Goal: Leave review/rating: Share an evaluation or opinion about a product, service, or content

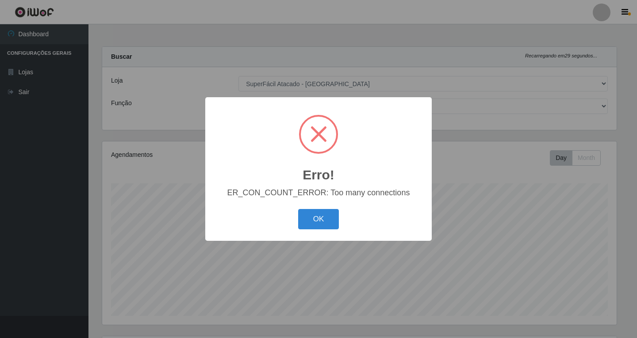
select select "503"
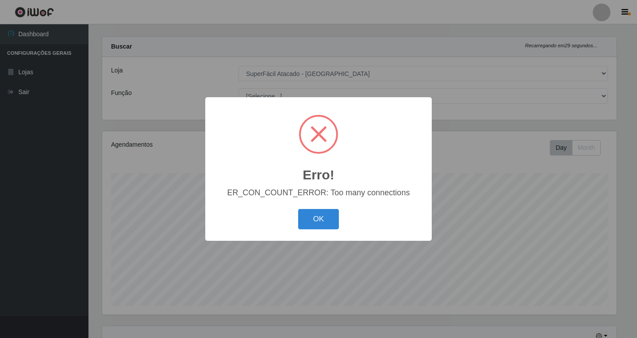
click at [334, 223] on button "OK" at bounding box center [318, 219] width 41 height 21
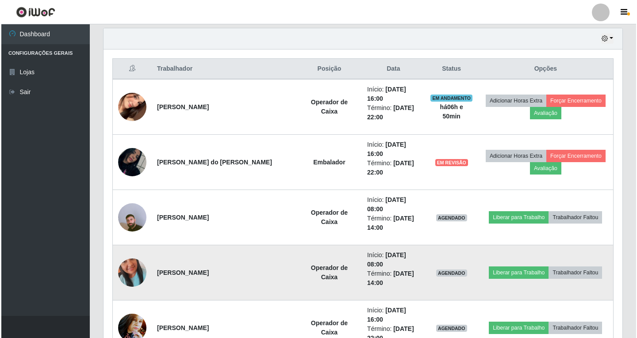
scroll to position [320, 0]
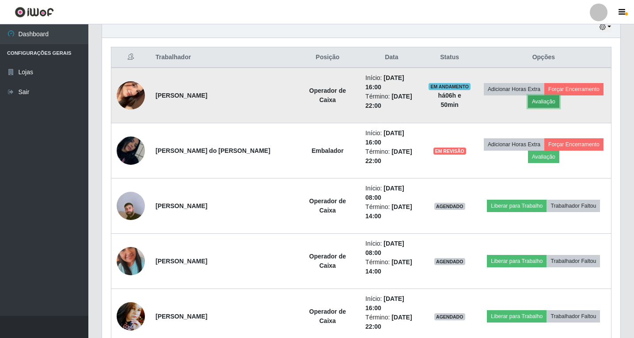
click at [538, 96] on button "Avaliação" at bounding box center [543, 102] width 31 height 12
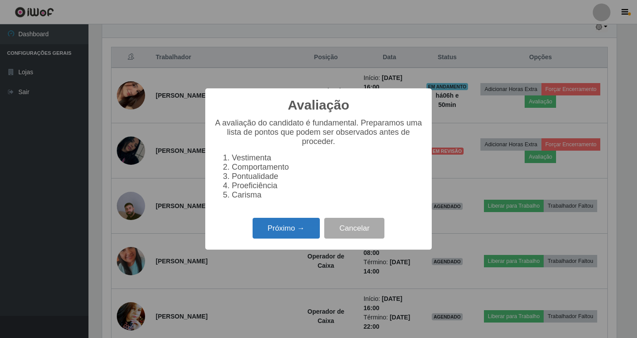
click at [277, 237] on button "Próximo →" at bounding box center [285, 228] width 67 height 21
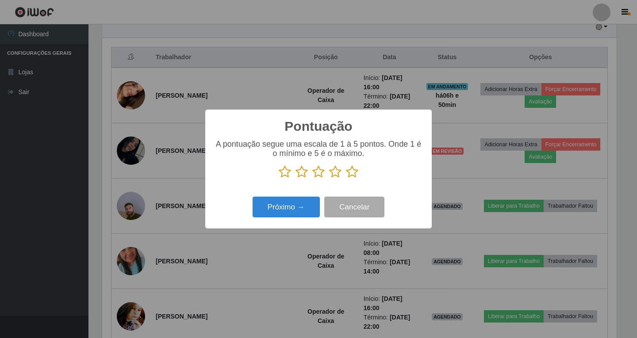
scroll to position [441958, 441627]
click at [337, 172] on icon at bounding box center [335, 171] width 12 height 13
click at [329, 179] on input "radio" at bounding box center [329, 179] width 0 height 0
click at [290, 206] on button "Próximo →" at bounding box center [285, 207] width 67 height 21
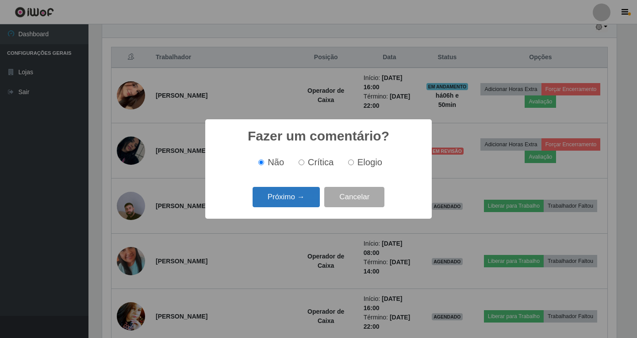
click at [269, 200] on button "Próximo →" at bounding box center [285, 197] width 67 height 21
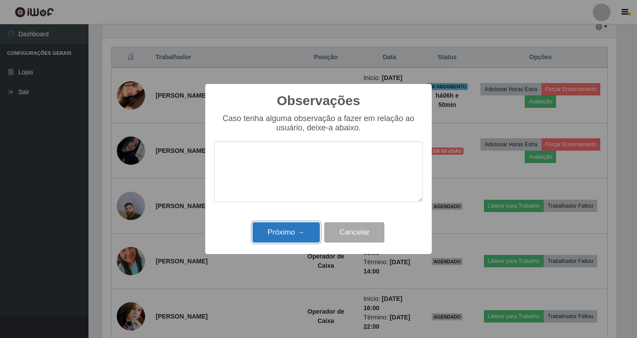
click at [288, 237] on button "Próximo →" at bounding box center [285, 232] width 67 height 21
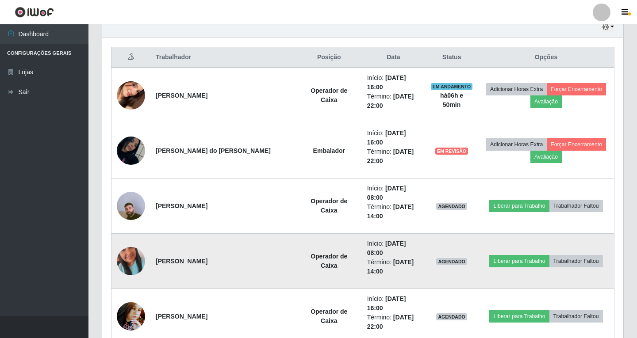
scroll to position [183, 519]
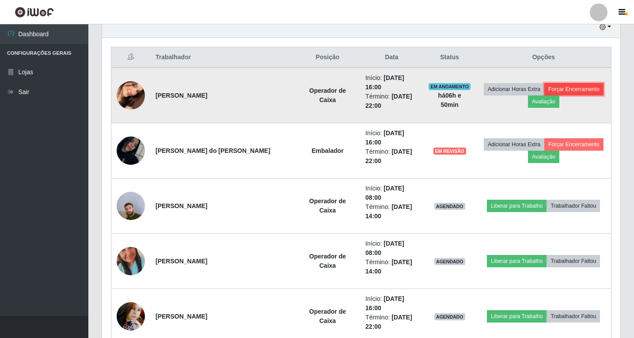
click at [569, 86] on button "Forçar Encerramento" at bounding box center [574, 89] width 59 height 12
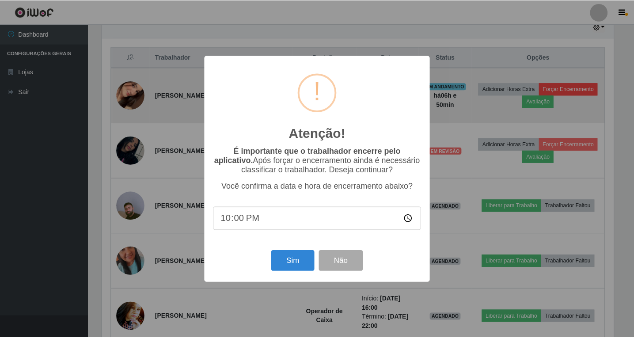
scroll to position [183, 514]
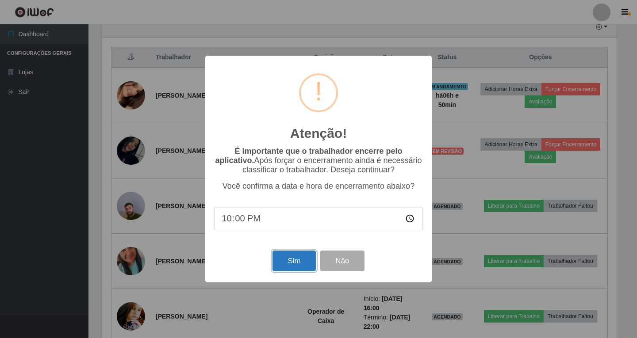
drag, startPoint x: 300, startPoint y: 267, endPoint x: 303, endPoint y: 260, distance: 7.3
click at [300, 265] on button "Sim" at bounding box center [293, 261] width 43 height 21
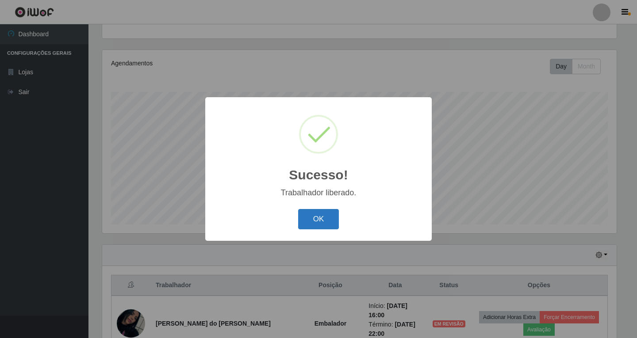
click at [324, 219] on button "OK" at bounding box center [318, 219] width 41 height 21
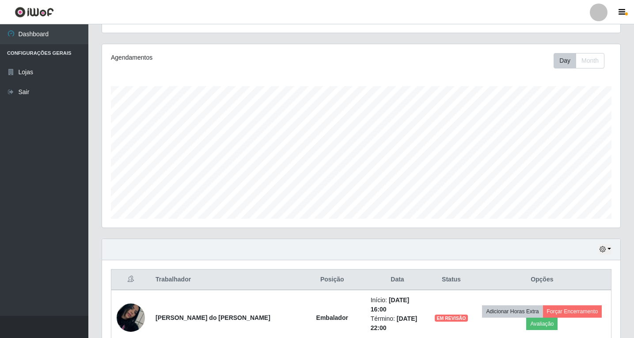
scroll to position [268, 0]
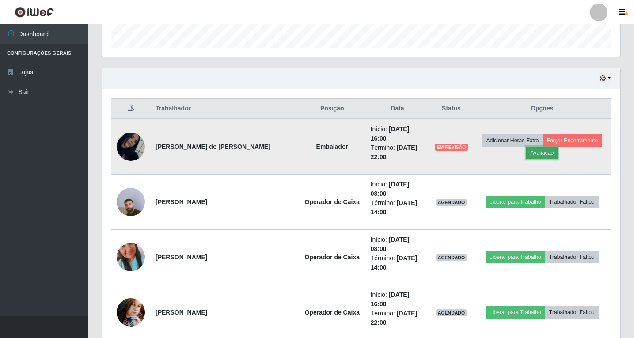
click at [540, 149] on button "Avaliação" at bounding box center [542, 153] width 31 height 12
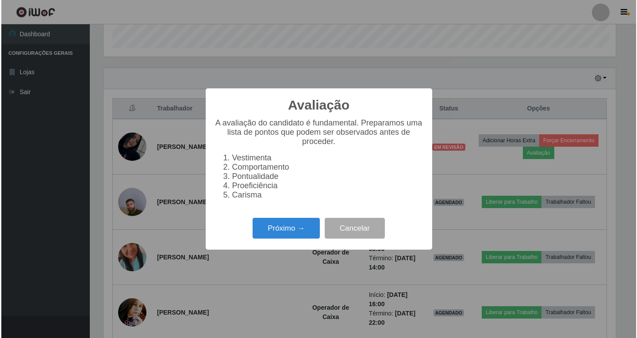
scroll to position [183, 514]
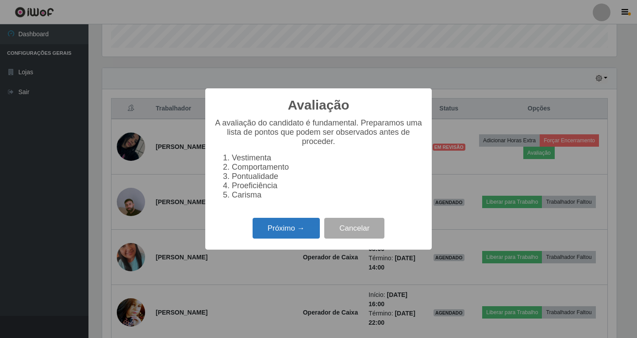
click at [287, 234] on button "Próximo →" at bounding box center [285, 228] width 67 height 21
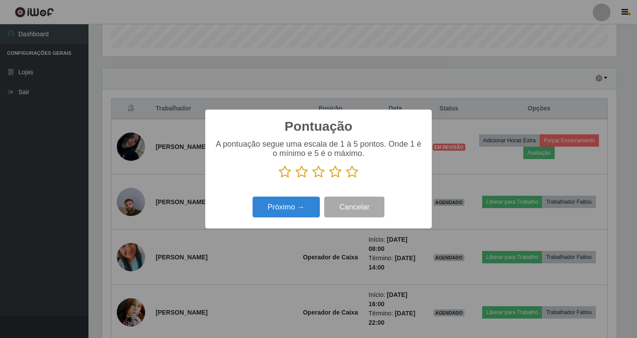
drag, startPoint x: 335, startPoint y: 171, endPoint x: 325, endPoint y: 177, distance: 11.4
click at [334, 171] on icon at bounding box center [335, 171] width 12 height 13
click at [329, 179] on input "radio" at bounding box center [329, 179] width 0 height 0
click at [301, 210] on button "Próximo →" at bounding box center [285, 207] width 67 height 21
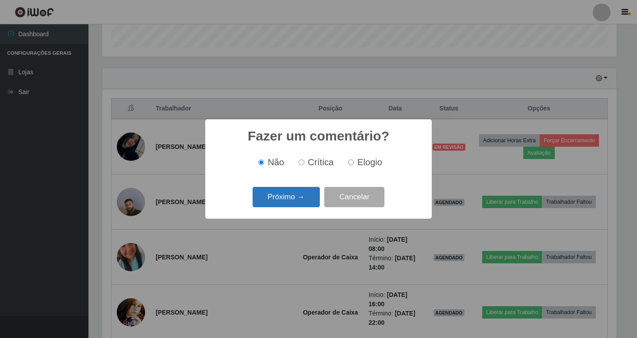
click at [279, 193] on button "Próximo →" at bounding box center [285, 197] width 67 height 21
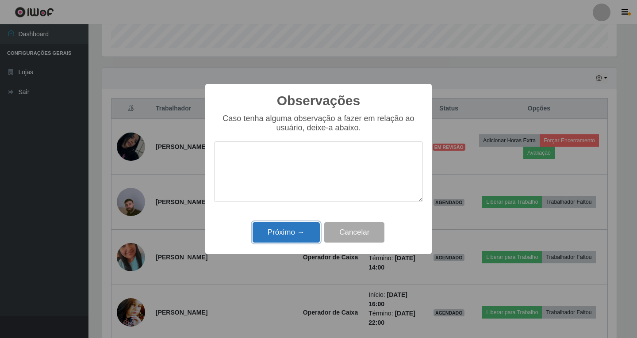
click at [294, 233] on button "Próximo →" at bounding box center [285, 232] width 67 height 21
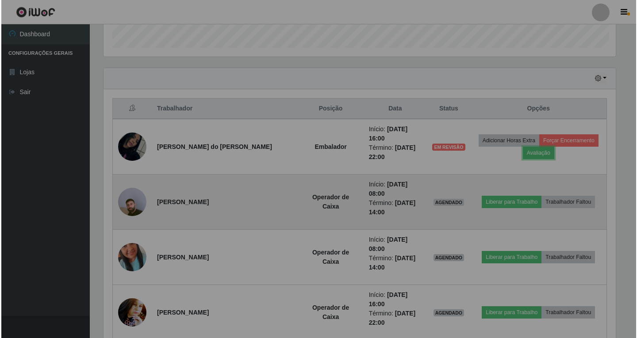
scroll to position [183, 519]
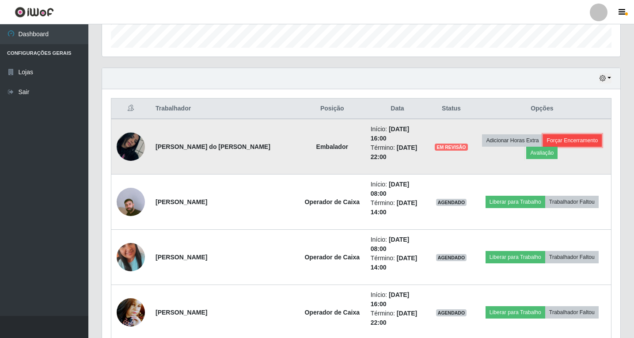
click at [571, 136] on button "Forçar Encerramento" at bounding box center [572, 140] width 59 height 12
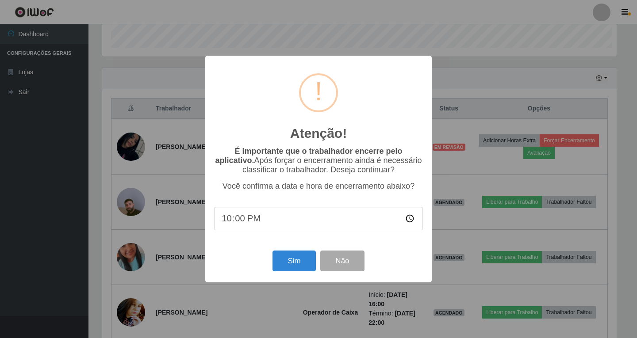
scroll to position [0, 0]
click at [287, 264] on button "Sim" at bounding box center [293, 261] width 43 height 21
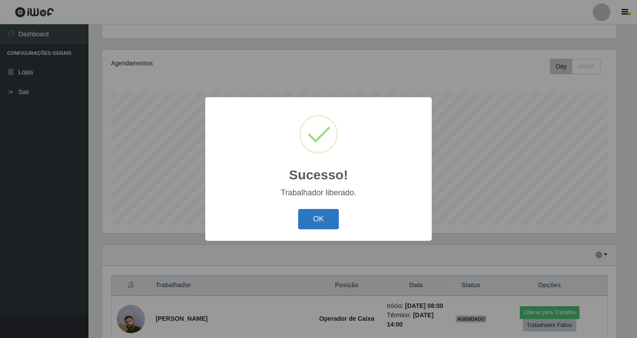
click at [315, 223] on button "OK" at bounding box center [318, 219] width 41 height 21
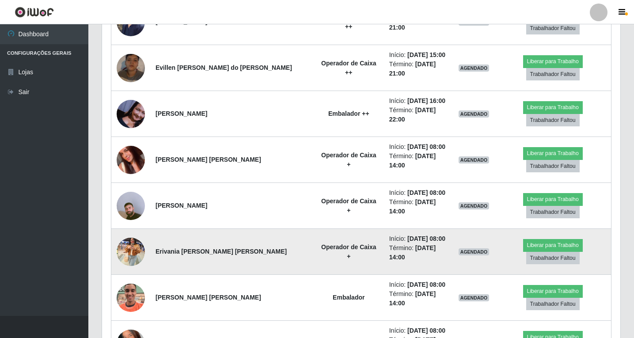
click at [137, 233] on img at bounding box center [131, 252] width 28 height 38
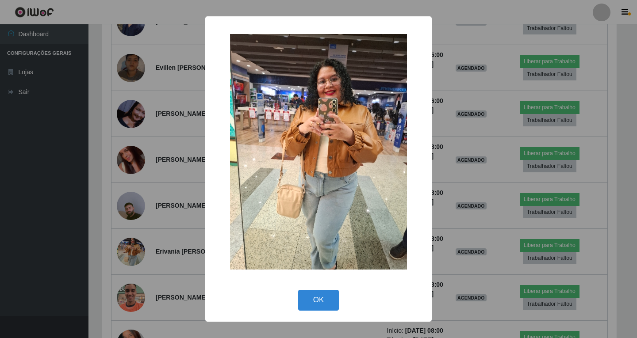
click at [440, 18] on div "× OK Cancel" at bounding box center [318, 169] width 637 height 338
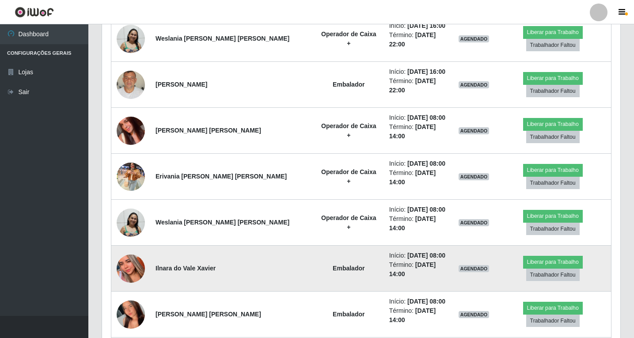
scroll to position [1154, 0]
